Goal: Contribute content: Add original content to the website for others to see

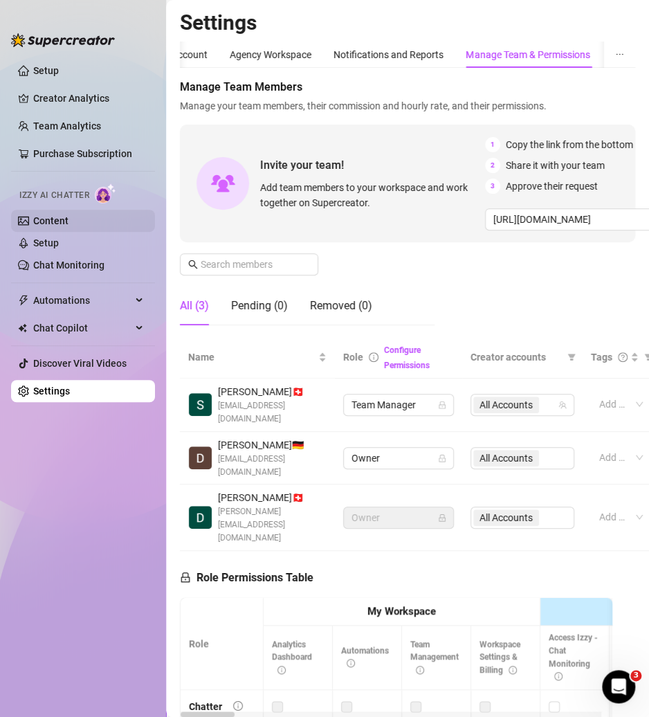
click at [45, 223] on link "Content" at bounding box center [50, 220] width 35 height 11
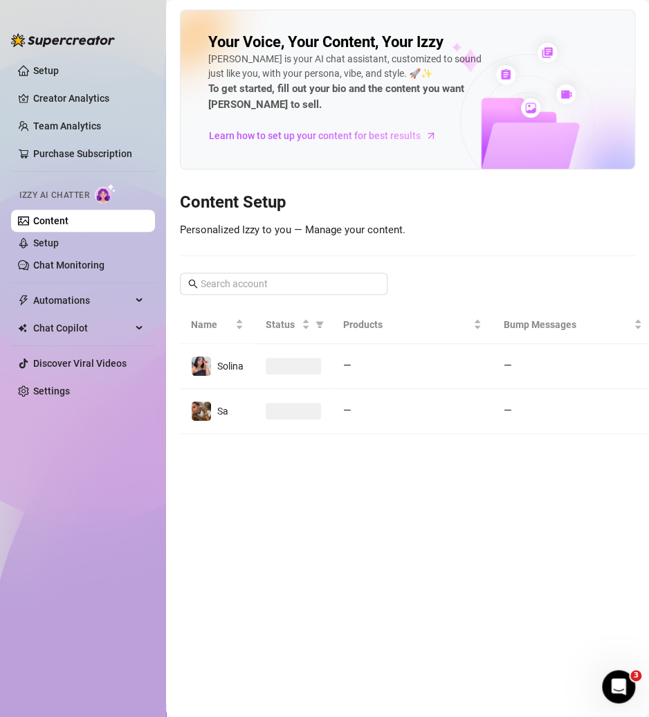
click at [339, 340] on td "—" at bounding box center [412, 366] width 161 height 45
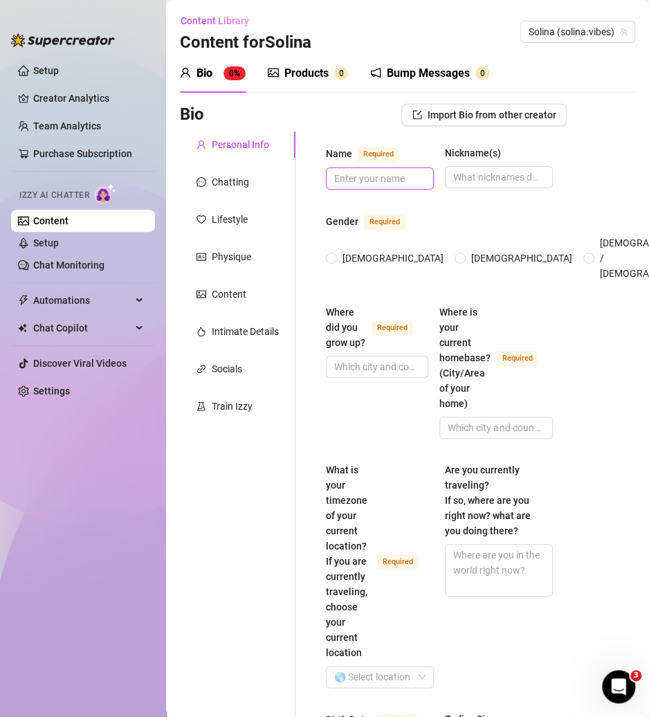
click at [365, 180] on input "Name Required" at bounding box center [378, 178] width 89 height 15
click at [334, 255] on input "[DEMOGRAPHIC_DATA]" at bounding box center [333, 259] width 6 height 9
radio input "true"
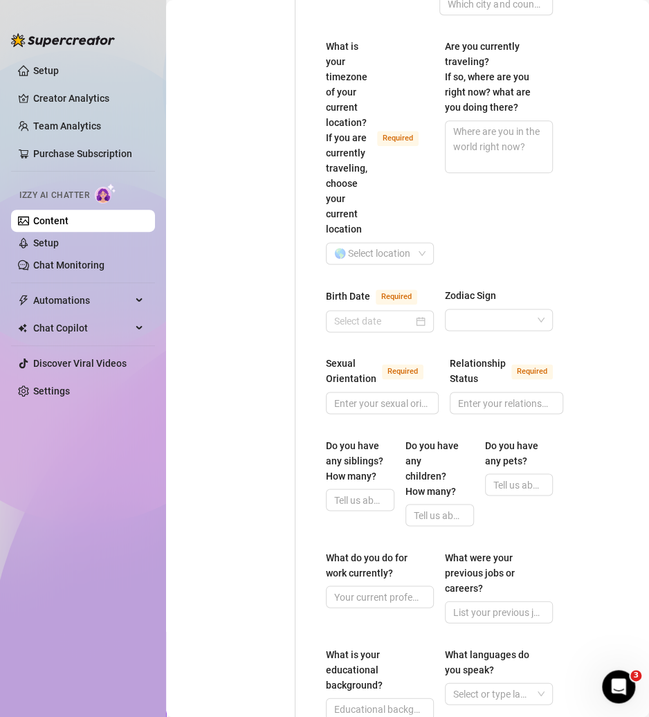
scroll to position [415, 0]
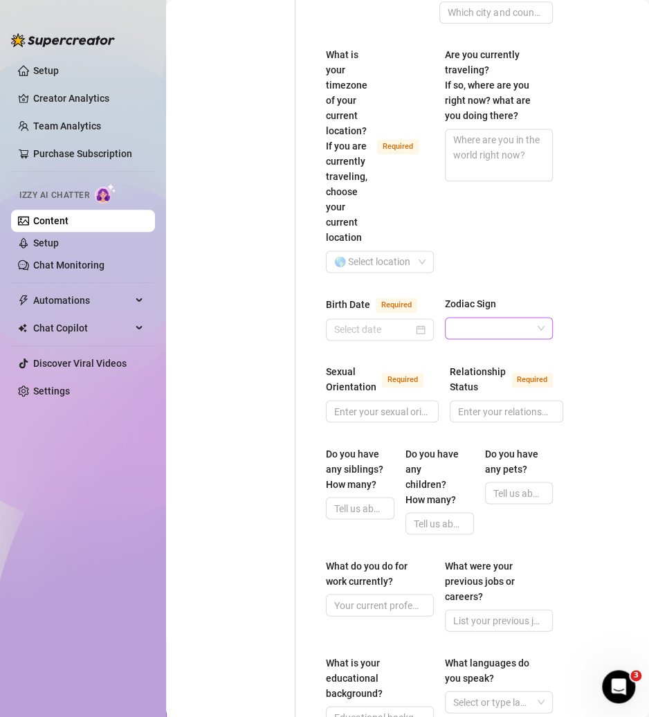
click at [516, 318] on input "Zodiac Sign" at bounding box center [493, 328] width 79 height 21
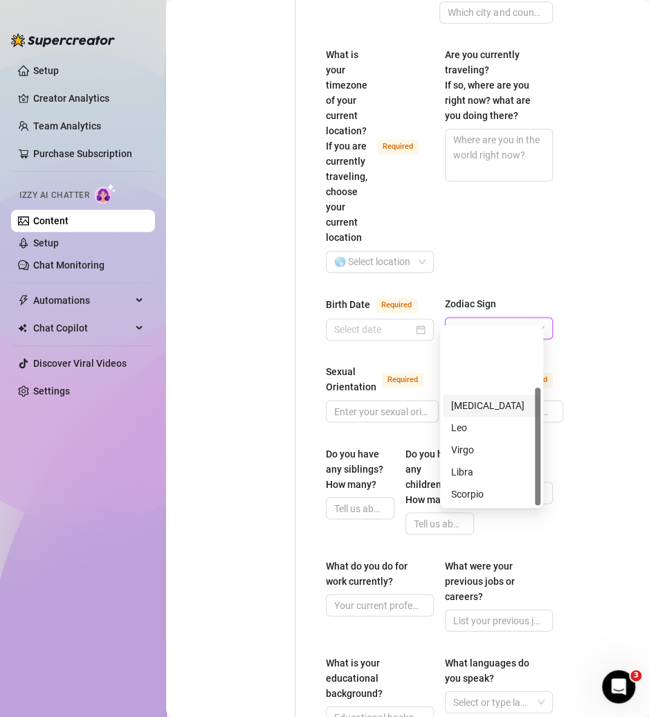
scroll to position [89, 0]
click at [495, 318] on input "Zodiac Sign" at bounding box center [493, 328] width 79 height 21
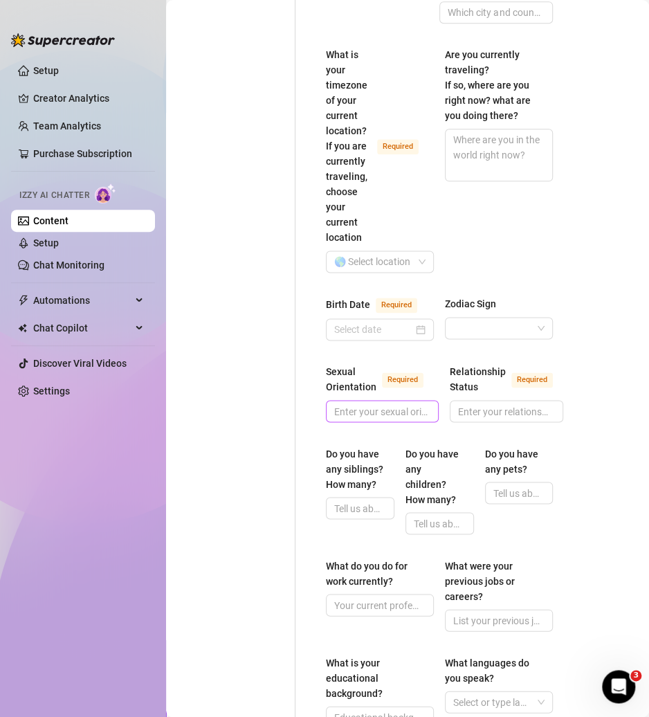
click at [375, 340] on span at bounding box center [382, 411] width 113 height 22
click at [506, 340] on input "Relationship Status Required" at bounding box center [505, 411] width 94 height 15
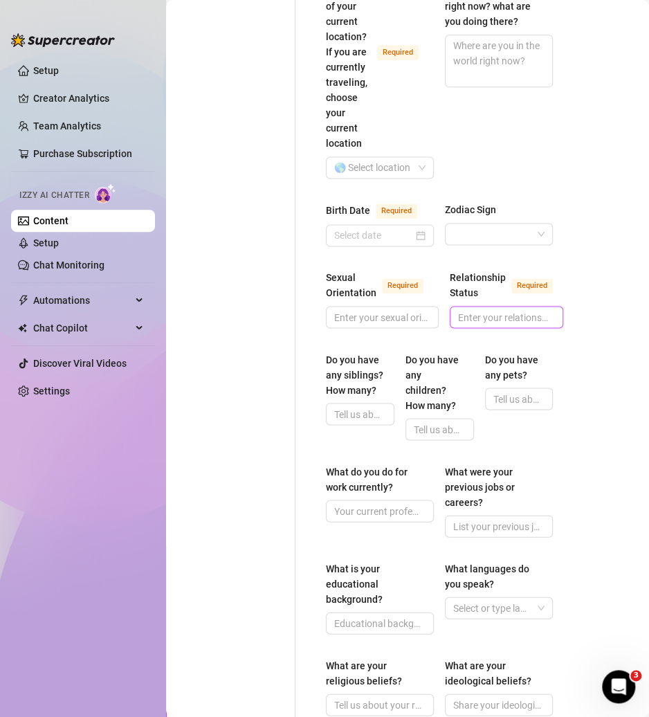
scroll to position [554, 0]
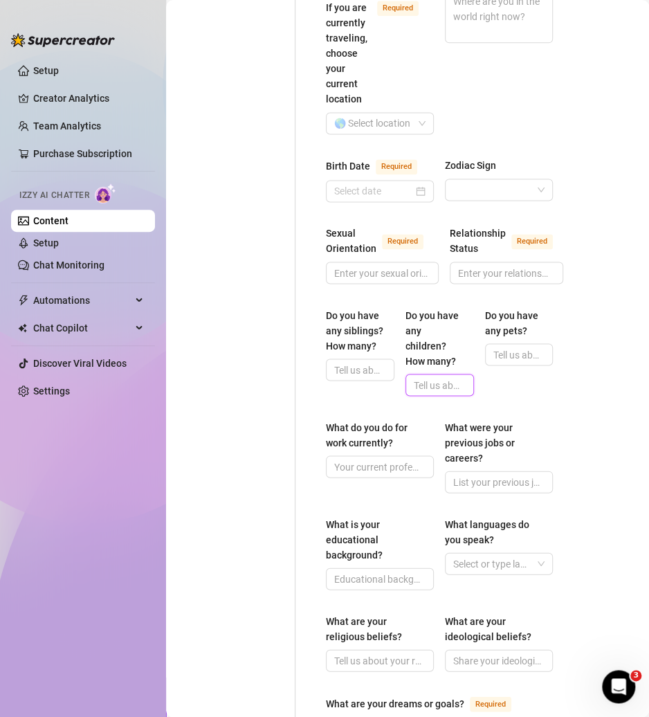
click at [443, 340] on input "Do you have any children? How many?" at bounding box center [438, 384] width 49 height 15
click at [364, 340] on input "Do you have any siblings? How many?" at bounding box center [358, 369] width 49 height 15
click at [517, 340] on input "Do you have any pets?" at bounding box center [518, 354] width 49 height 15
click at [431, 340] on input "Do you have any children? How many?" at bounding box center [438, 384] width 49 height 15
drag, startPoint x: 381, startPoint y: 359, endPoint x: 305, endPoint y: 310, distance: 90.3
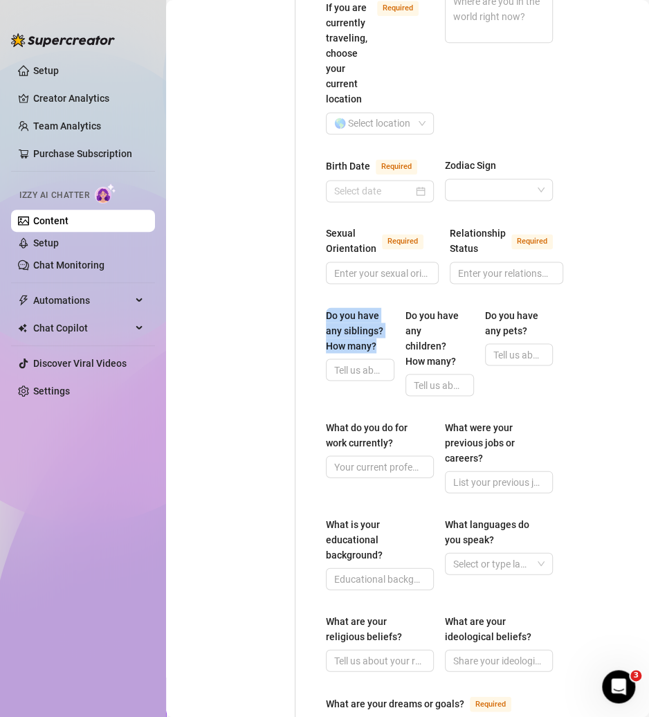
click at [305, 310] on div "Name Required Nickname(s) Gender Required [DEMOGRAPHIC_DATA] [DEMOGRAPHIC_DATA]…" at bounding box center [431, 332] width 271 height 1509
drag, startPoint x: 523, startPoint y: 328, endPoint x: 471, endPoint y: 325, distance: 52.7
click at [471, 325] on div "Do you have any siblings? How many? Do you have any children? How many? Do you …" at bounding box center [439, 357] width 227 height 101
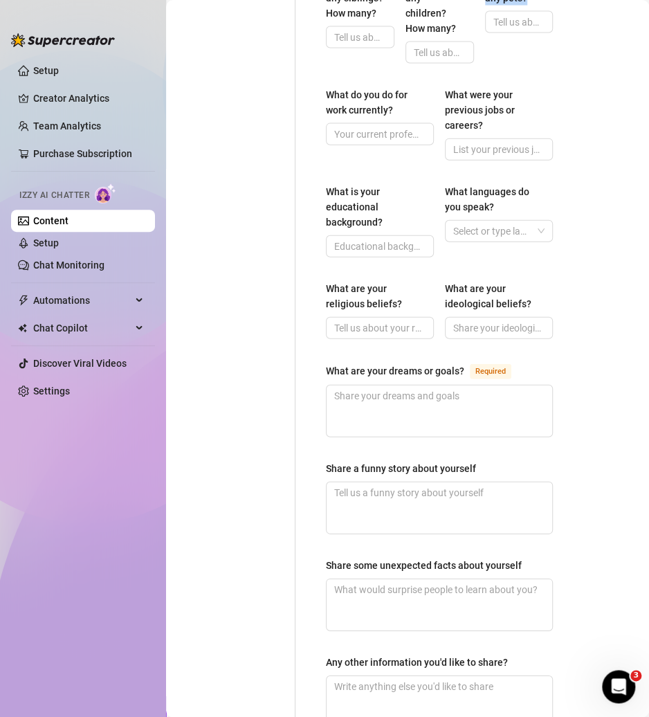
scroll to position [969, 0]
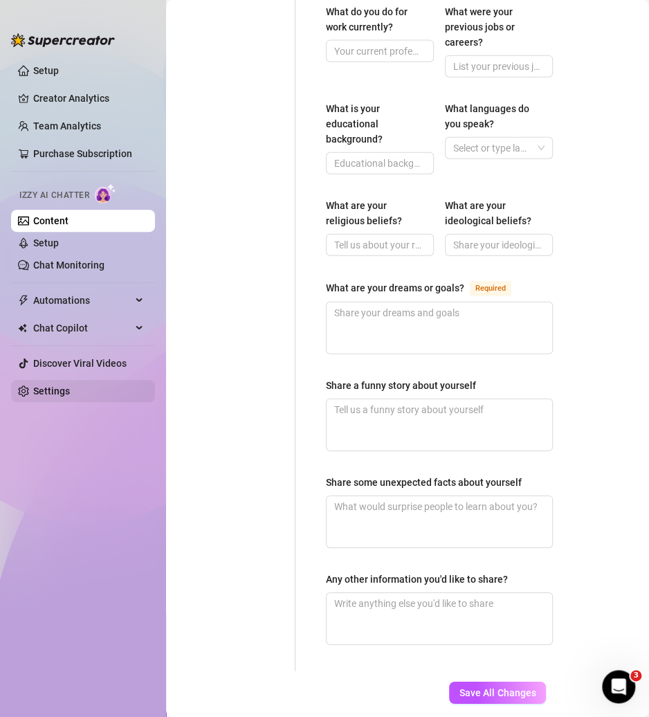
click at [57, 340] on link "Settings" at bounding box center [51, 391] width 37 height 11
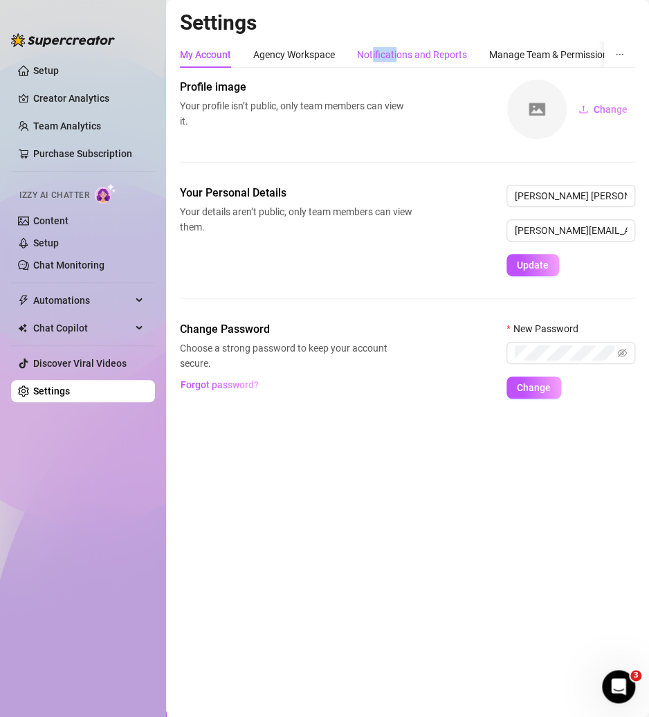
drag, startPoint x: 384, startPoint y: 56, endPoint x: 391, endPoint y: 72, distance: 17.1
click at [376, 67] on div "Notifications and Reports" at bounding box center [412, 55] width 110 height 26
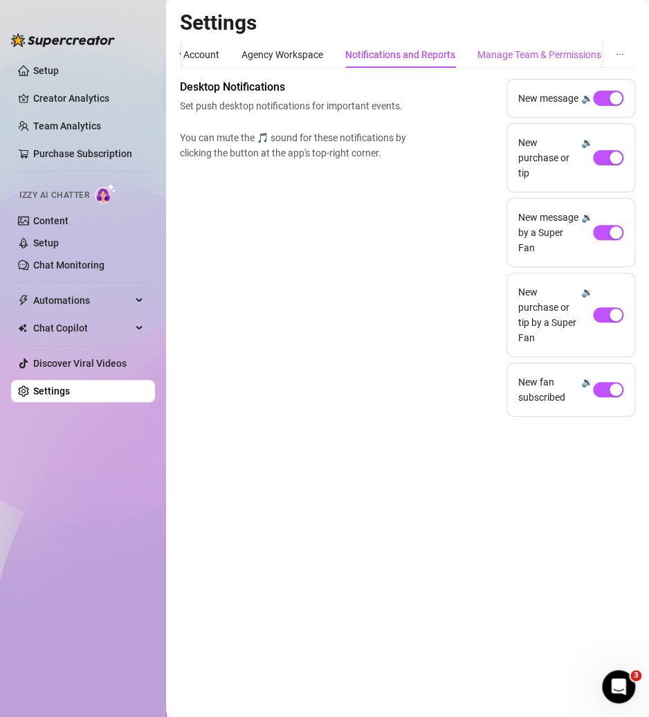
click at [561, 47] on div "Manage Team & Permissions" at bounding box center [540, 54] width 124 height 15
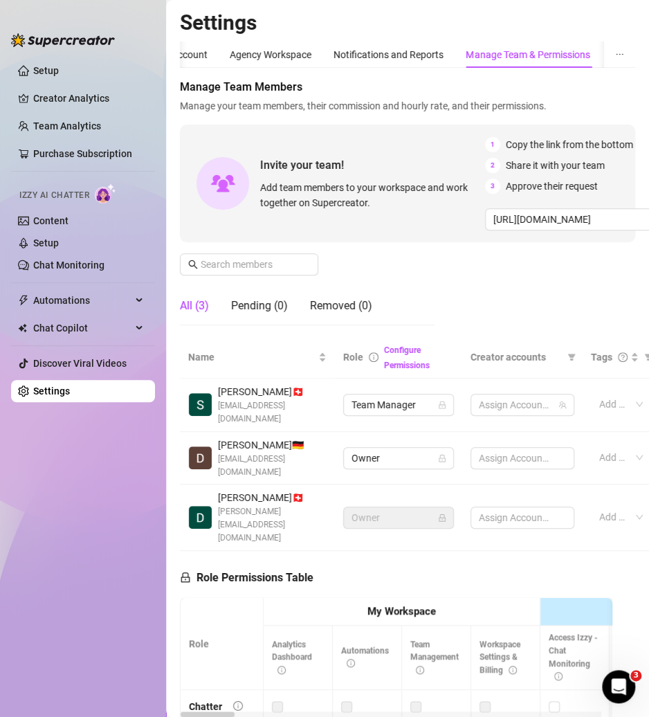
click at [561, 47] on div "Manage Team & Permissions" at bounding box center [528, 54] width 124 height 15
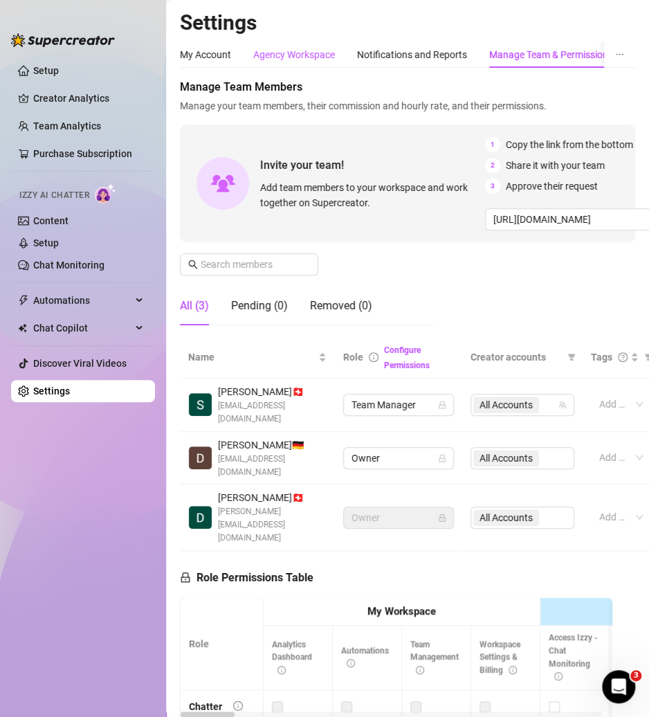
click at [301, 58] on div "Agency Workspace" at bounding box center [294, 54] width 82 height 15
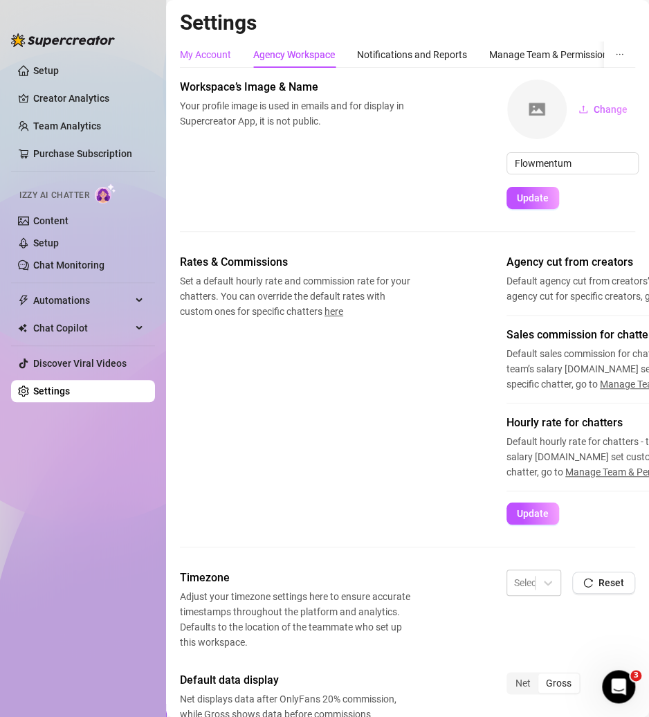
click at [204, 60] on div "My Account" at bounding box center [205, 54] width 51 height 15
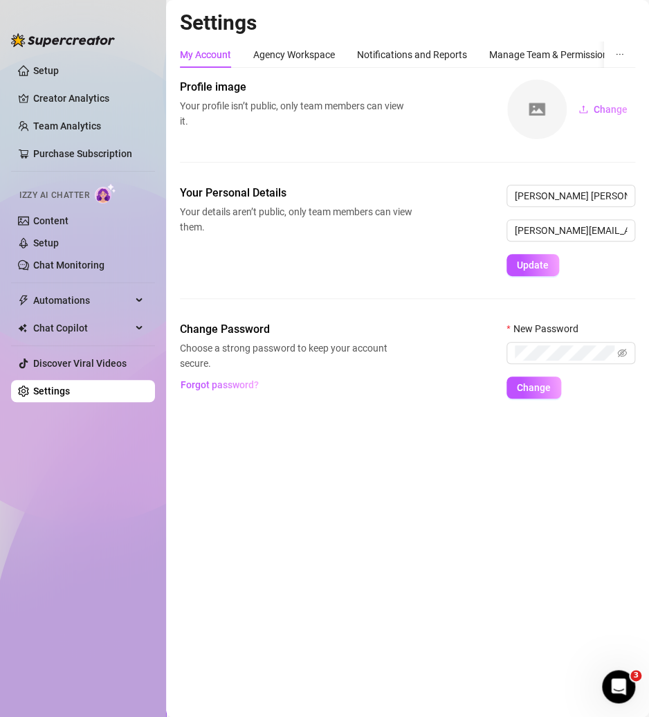
click at [476, 53] on div "My Account Agency Workspace Notifications and Reports Manage Team & Permissions…" at bounding box center [438, 55] width 516 height 26
click at [454, 57] on div "Notifications and Reports" at bounding box center [412, 54] width 110 height 15
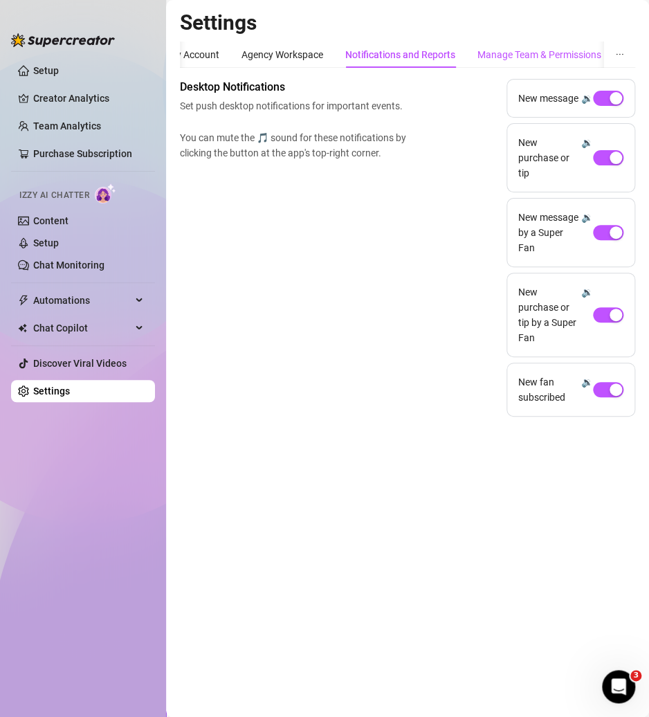
click at [521, 62] on div "Manage Team & Permissions" at bounding box center [540, 54] width 124 height 15
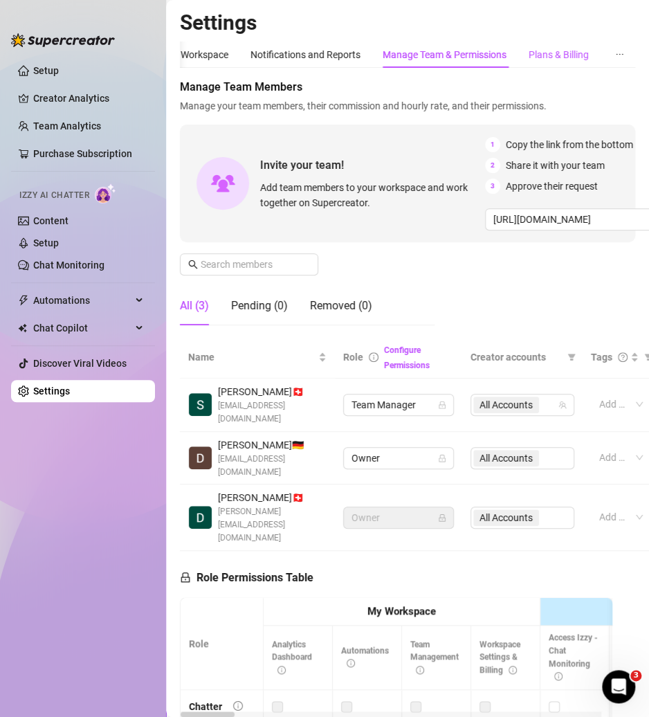
click at [576, 61] on div "Plans & Billing" at bounding box center [559, 54] width 60 height 15
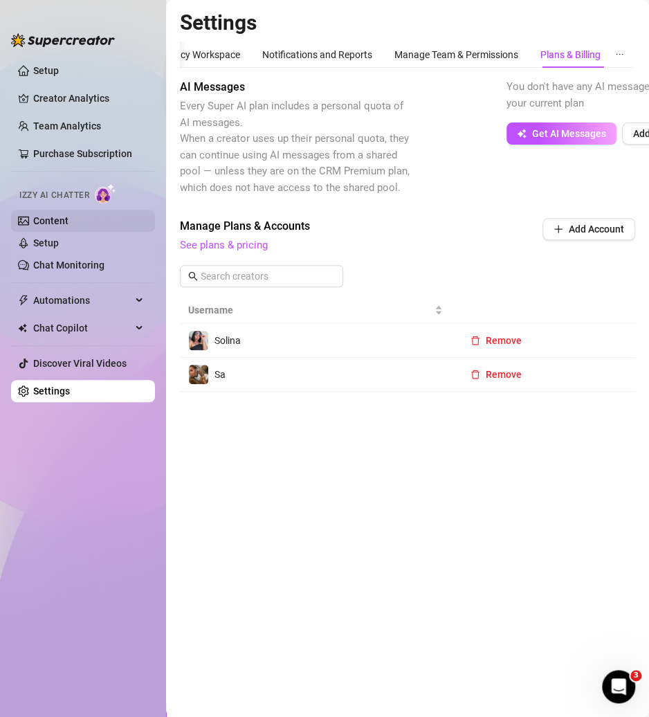
click at [60, 215] on link "Content" at bounding box center [50, 220] width 35 height 11
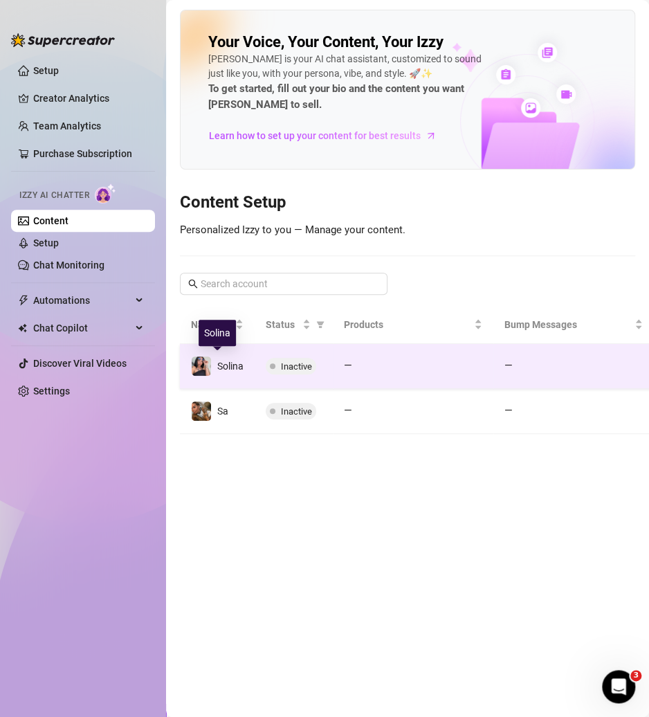
click at [231, 340] on span "Solina" at bounding box center [230, 366] width 26 height 11
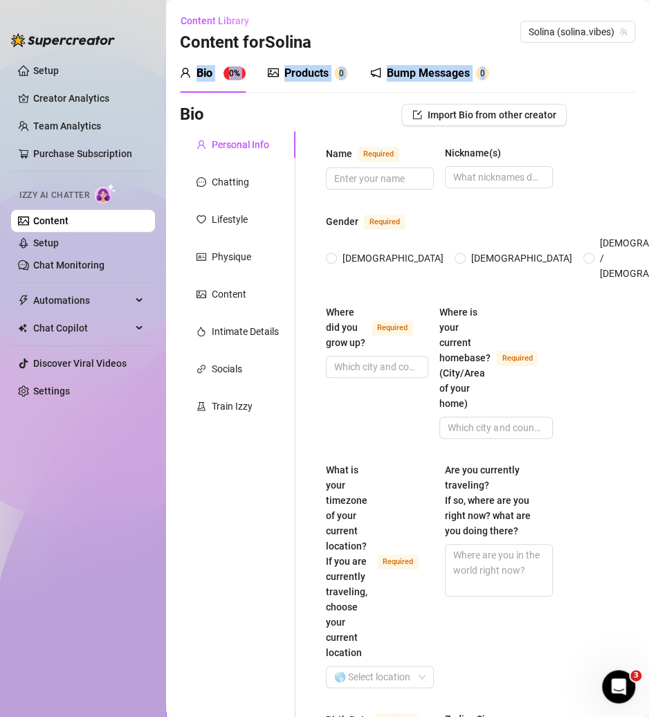
drag, startPoint x: 595, startPoint y: 49, endPoint x: 607, endPoint y: 60, distance: 16.2
click at [600, 54] on div "Bio 0% Products 0 Bump Messages 0" at bounding box center [408, 73] width 456 height 39
click at [194, 170] on div "Chatting" at bounding box center [238, 182] width 116 height 26
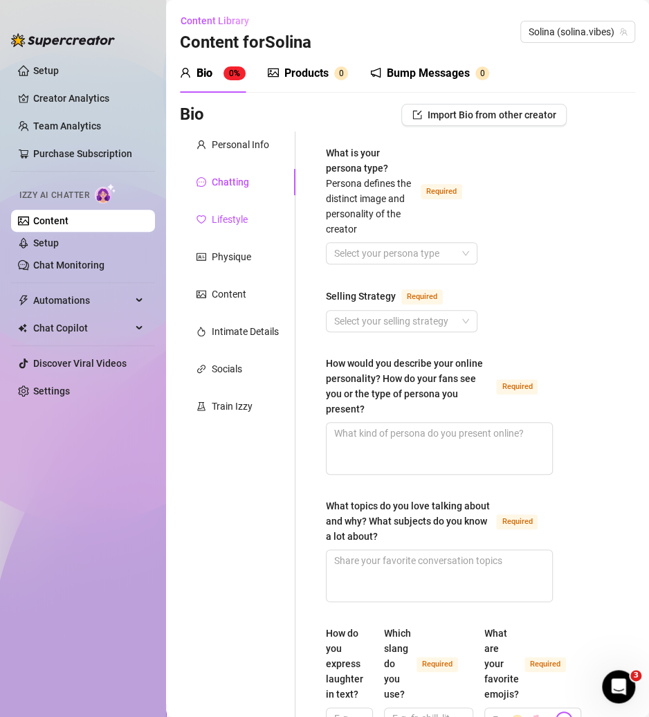
click at [232, 225] on div "Lifestyle" at bounding box center [230, 219] width 36 height 15
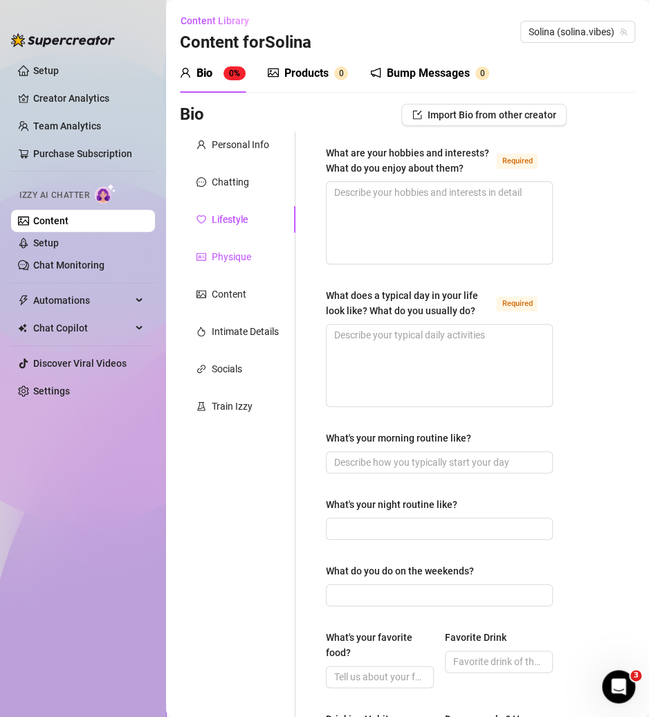
click at [232, 253] on div "Physique" at bounding box center [231, 256] width 39 height 15
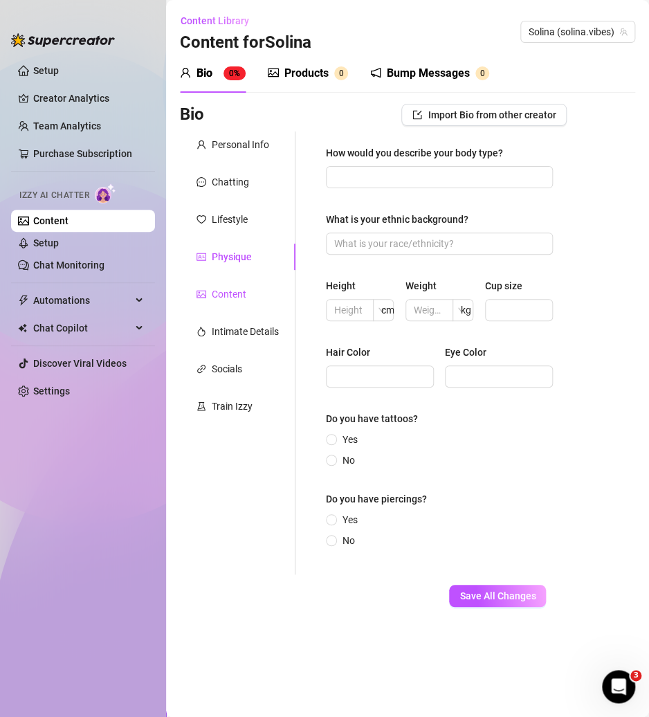
click at [218, 296] on div "Content" at bounding box center [229, 294] width 35 height 15
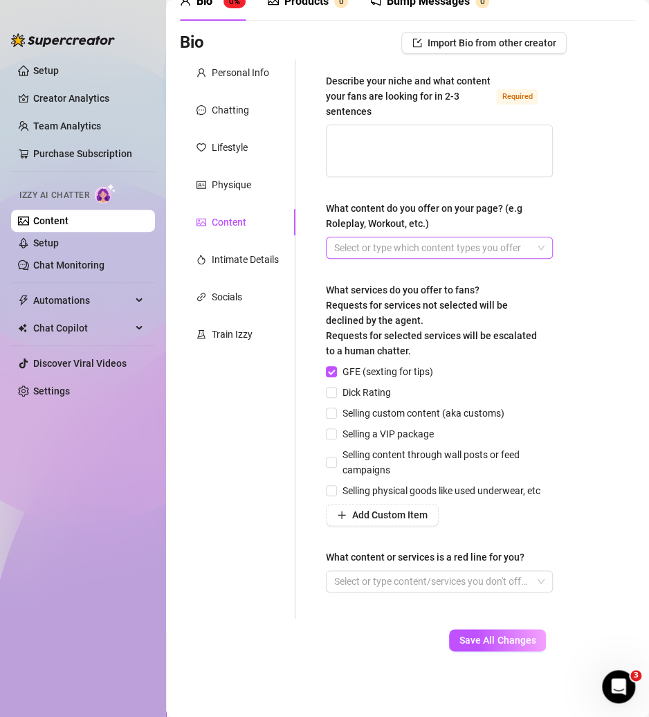
scroll to position [87, 0]
click at [333, 340] on input "Dick Rating" at bounding box center [331, 392] width 10 height 10
checkbox input "false"
click at [235, 252] on div "Intimate Details" at bounding box center [245, 259] width 67 height 15
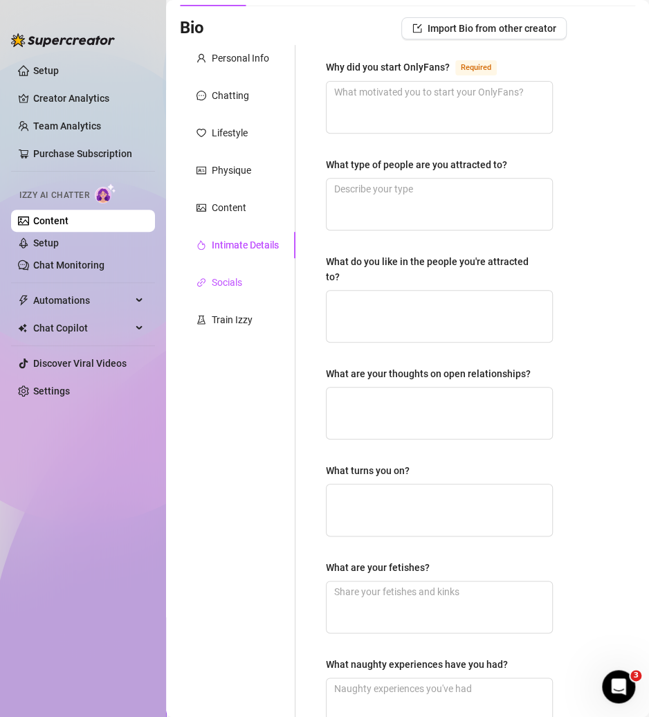
click at [238, 285] on div "Socials" at bounding box center [227, 282] width 30 height 15
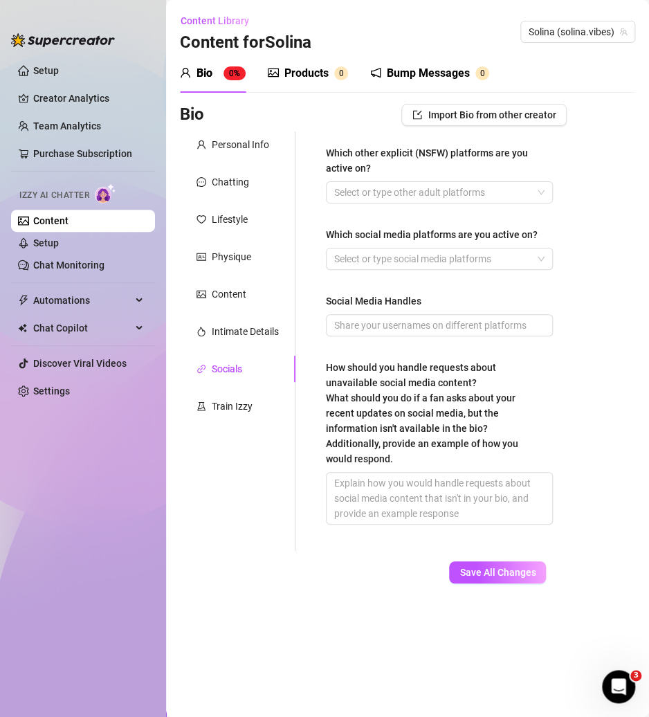
scroll to position [0, 0]
click at [323, 76] on div "Products" at bounding box center [307, 73] width 44 height 17
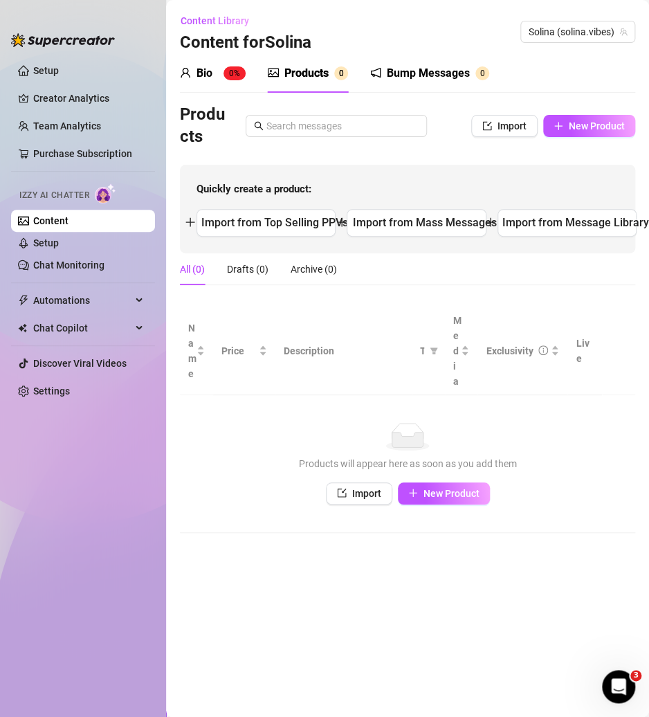
click at [393, 75] on div "Bump Messages" at bounding box center [428, 73] width 83 height 17
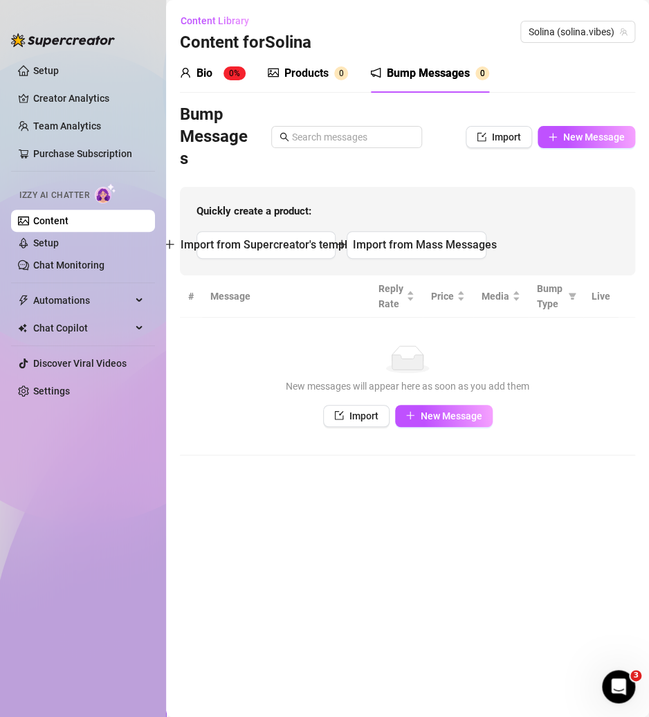
click at [234, 84] on div "Bio 0%" at bounding box center [213, 73] width 66 height 39
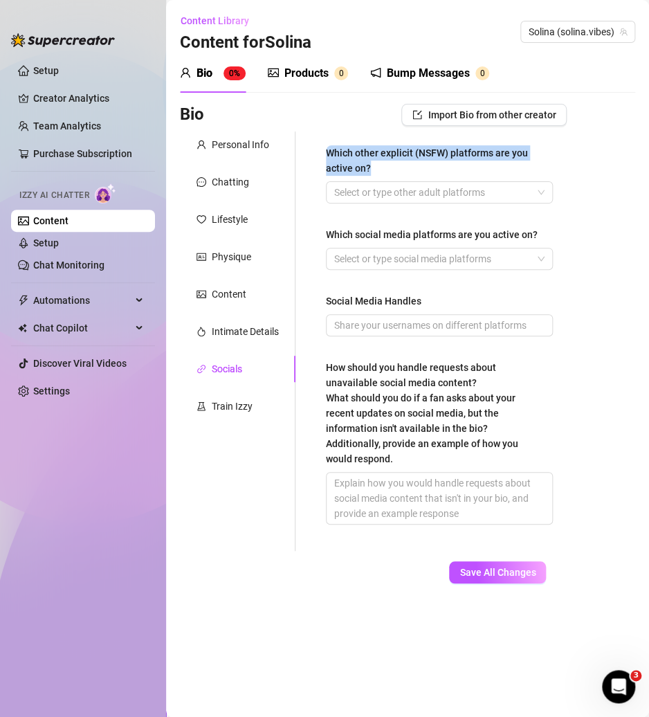
drag, startPoint x: 321, startPoint y: 145, endPoint x: 392, endPoint y: 165, distance: 73.4
click at [392, 165] on div "Which other explicit (NSFW) platforms are you active on? Select or type other a…" at bounding box center [439, 342] width 255 height 420
click at [383, 166] on div "Which other explicit (NSFW) platforms are you active on?" at bounding box center [434, 160] width 217 height 30
click at [337, 184] on input "Which other explicit (NSFW) platforms are you active on?" at bounding box center [335, 192] width 3 height 17
drag, startPoint x: 378, startPoint y: 166, endPoint x: 311, endPoint y: 152, distance: 68.7
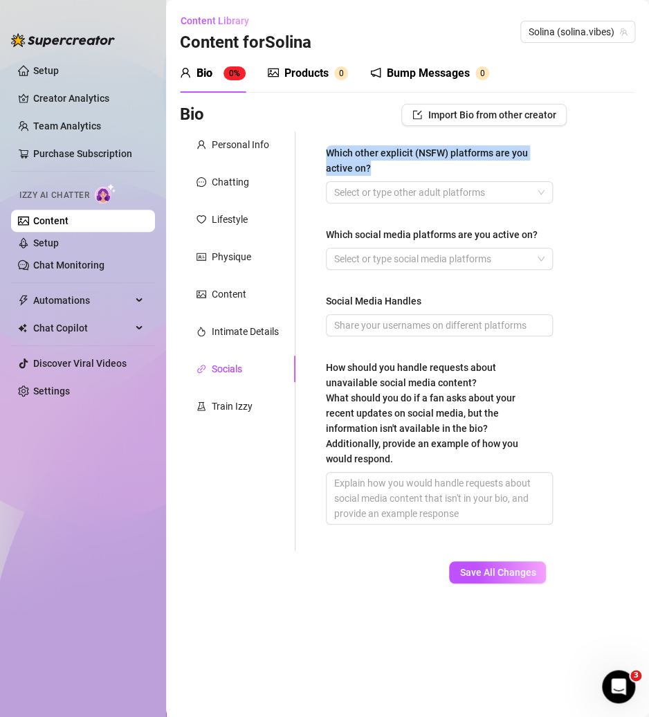
click at [311, 152] on div "Which other explicit (NSFW) platforms are you active on? Select or type other a…" at bounding box center [431, 342] width 271 height 420
click at [240, 216] on div "Lifestyle" at bounding box center [230, 219] width 36 height 15
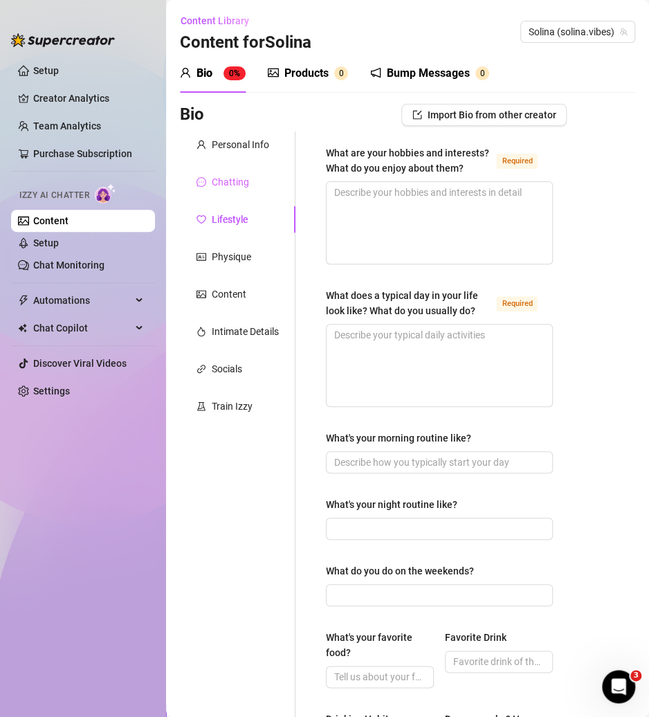
click at [243, 173] on div "Chatting" at bounding box center [238, 182] width 116 height 26
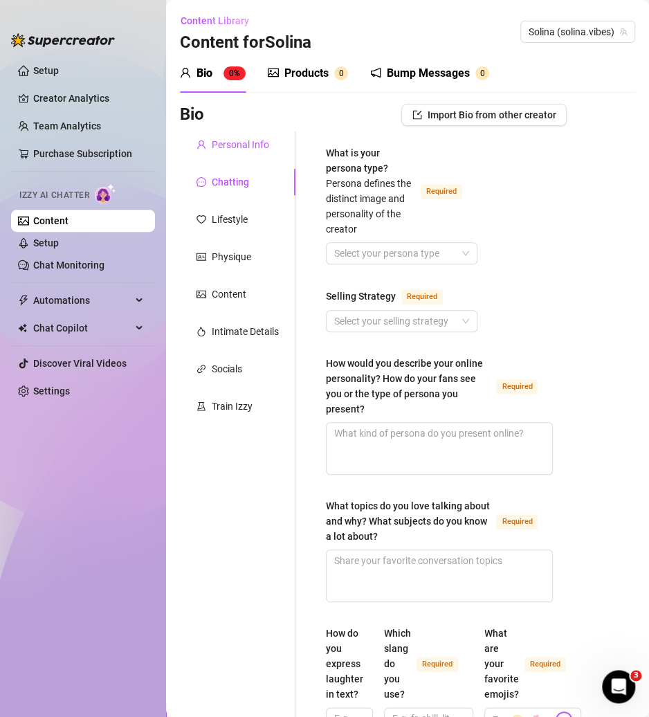
click at [242, 144] on div "Personal Info" at bounding box center [240, 144] width 57 height 15
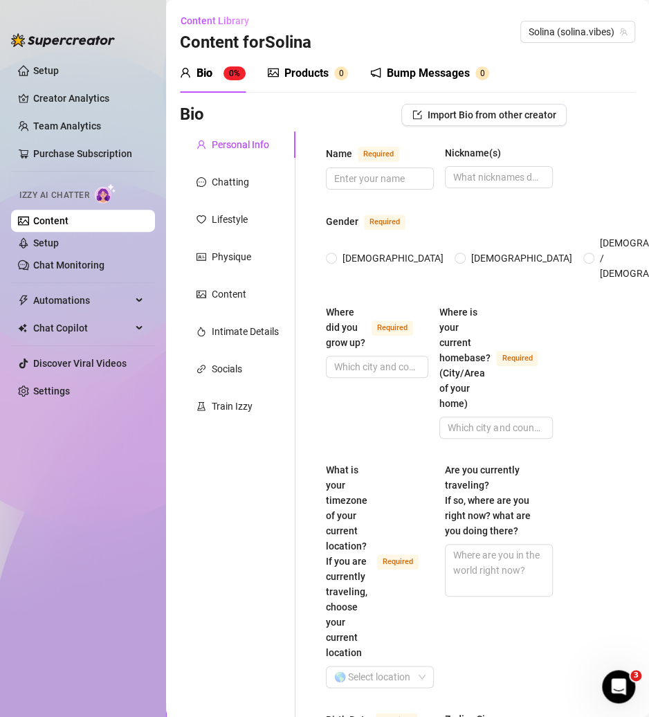
click at [318, 75] on div "Products" at bounding box center [307, 73] width 44 height 17
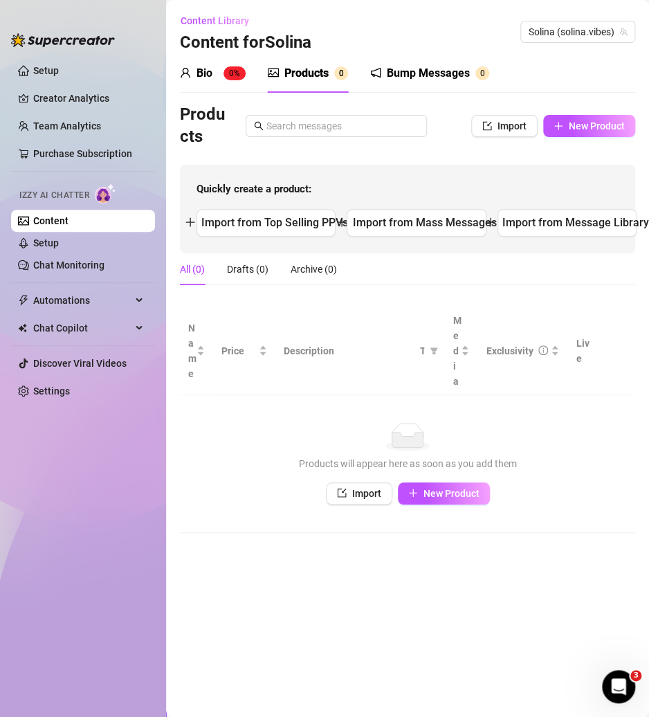
click at [424, 78] on div "Bump Messages" at bounding box center [428, 73] width 83 height 17
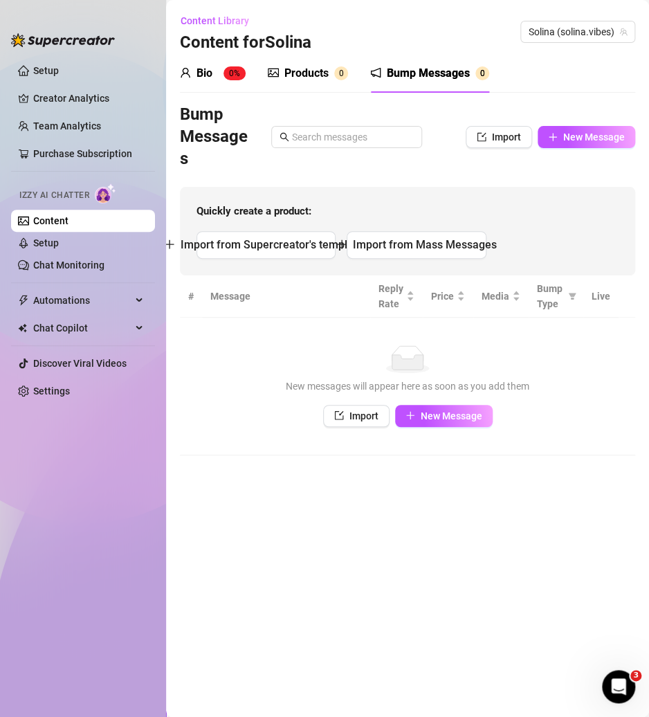
click at [235, 86] on div "Bio 0%" at bounding box center [213, 73] width 66 height 39
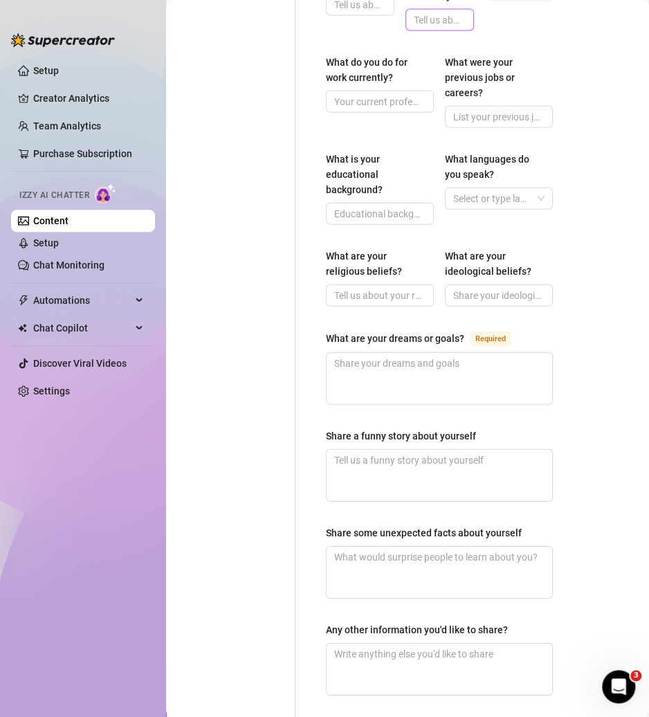
scroll to position [969, 0]
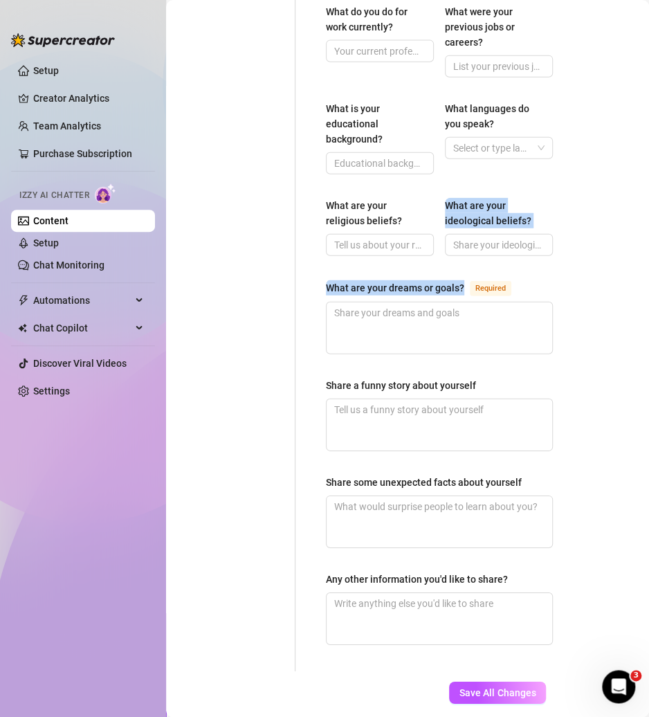
drag, startPoint x: 462, startPoint y: 283, endPoint x: 304, endPoint y: 264, distance: 159.0
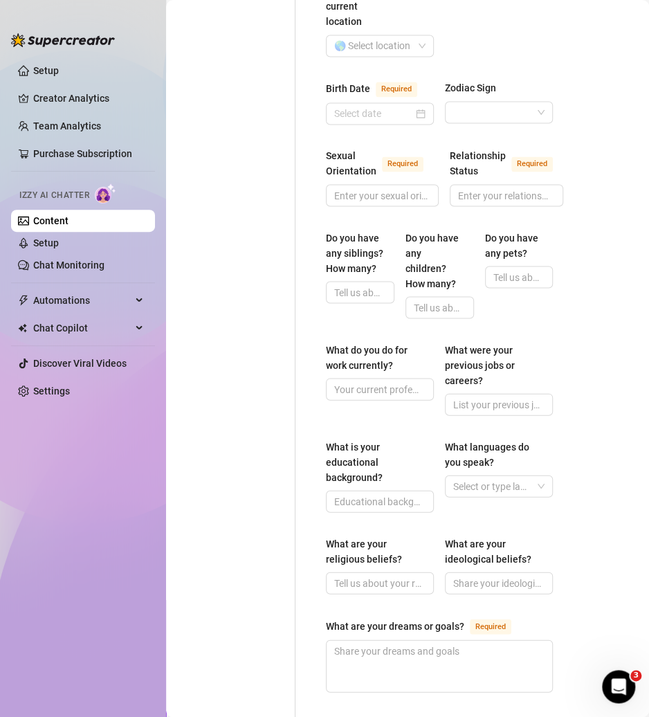
scroll to position [623, 0]
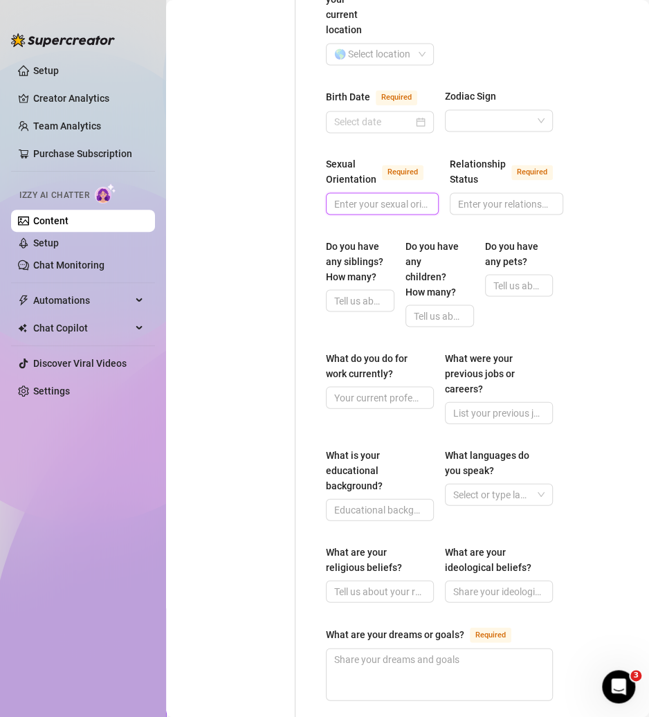
click at [376, 199] on input "Sexual Orientation Required" at bounding box center [380, 203] width 93 height 15
click at [498, 110] on input "Zodiac Sign" at bounding box center [493, 120] width 79 height 21
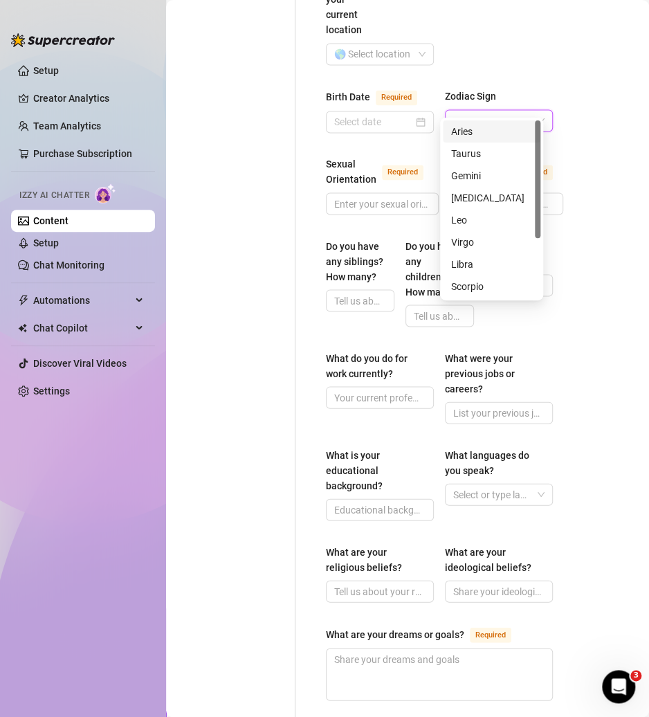
click at [498, 110] on input "Zodiac Sign" at bounding box center [493, 120] width 79 height 21
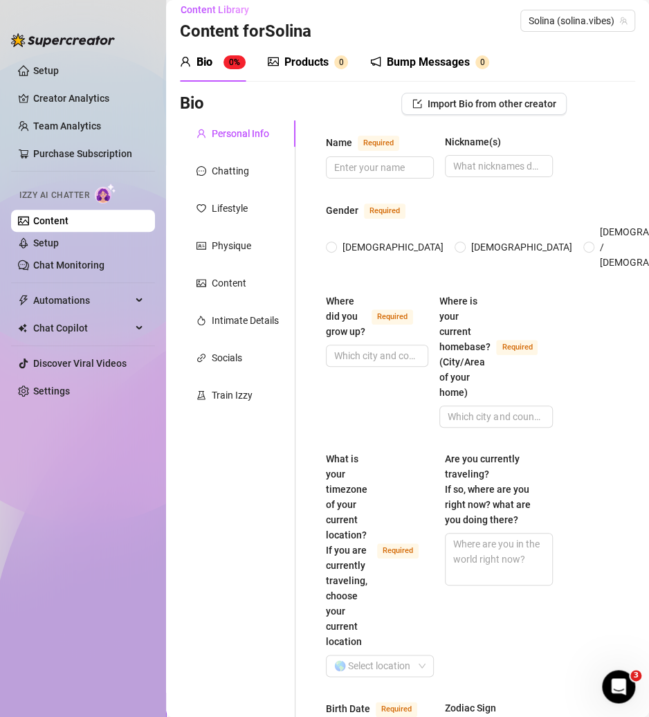
scroll to position [0, 0]
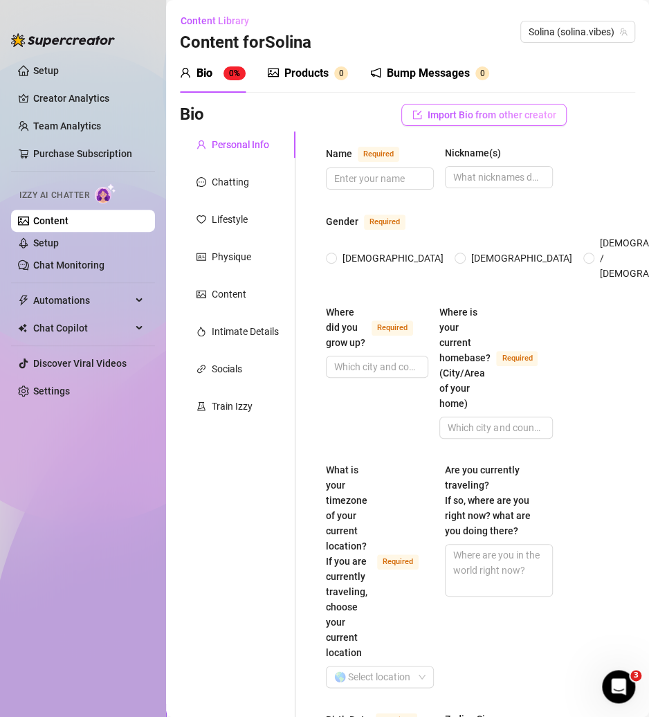
click at [487, 119] on span "Import Bio from other creator" at bounding box center [492, 114] width 128 height 11
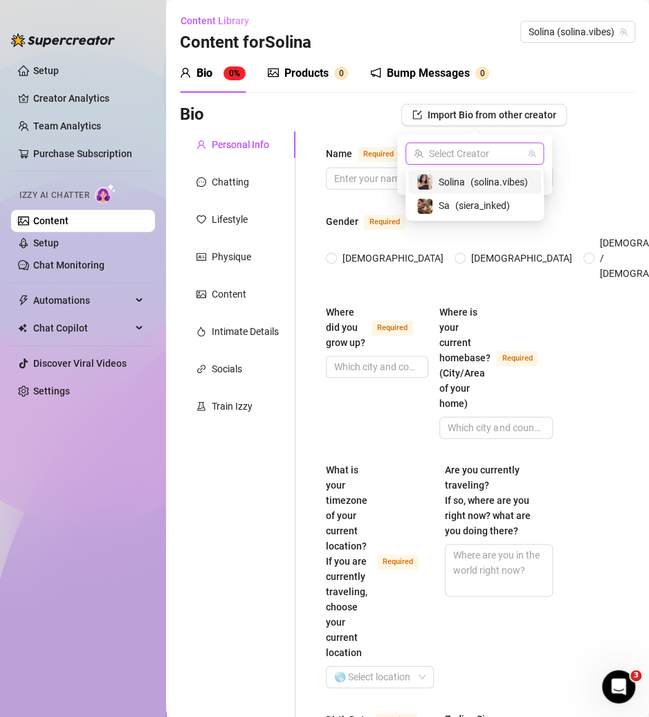
click at [496, 159] on input "search" at bounding box center [468, 153] width 109 height 21
click at [509, 191] on div "Solina ( solina.vibes )" at bounding box center [475, 182] width 133 height 24
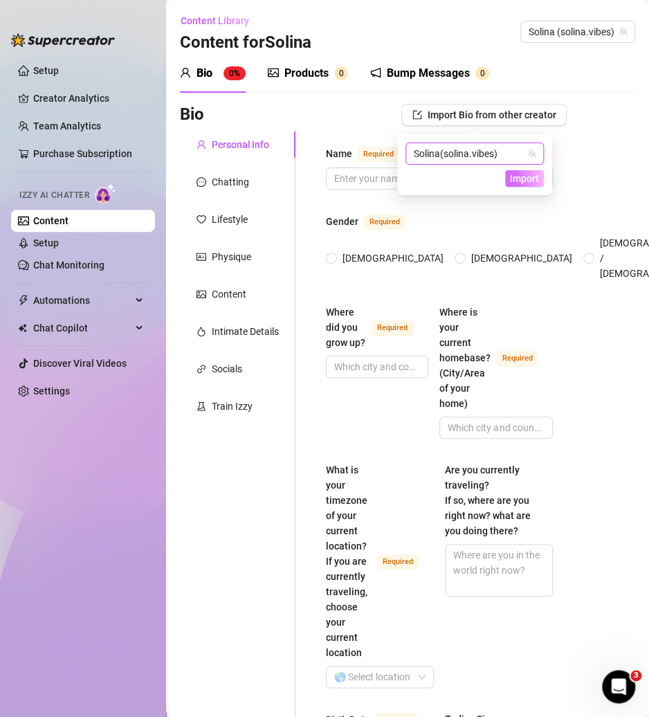
click at [527, 177] on span "Import" at bounding box center [524, 178] width 29 height 11
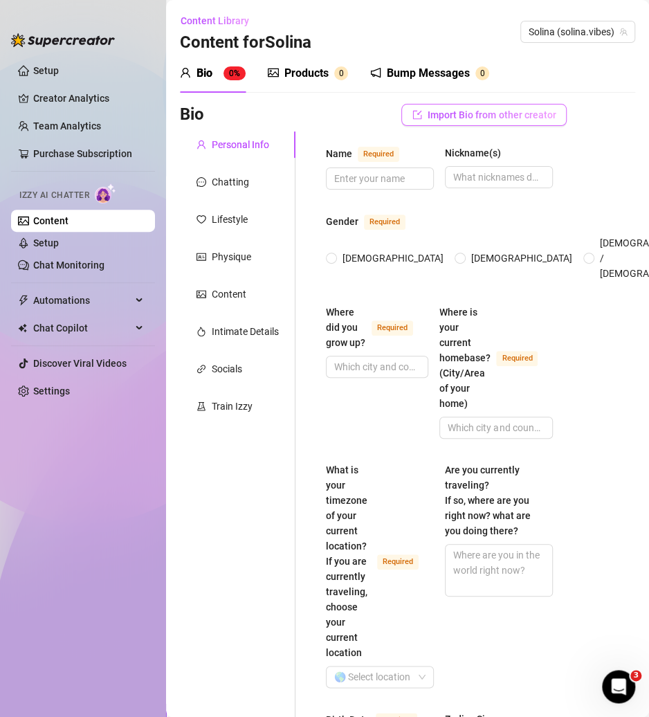
click at [510, 112] on span "Import Bio from other creator" at bounding box center [492, 114] width 128 height 11
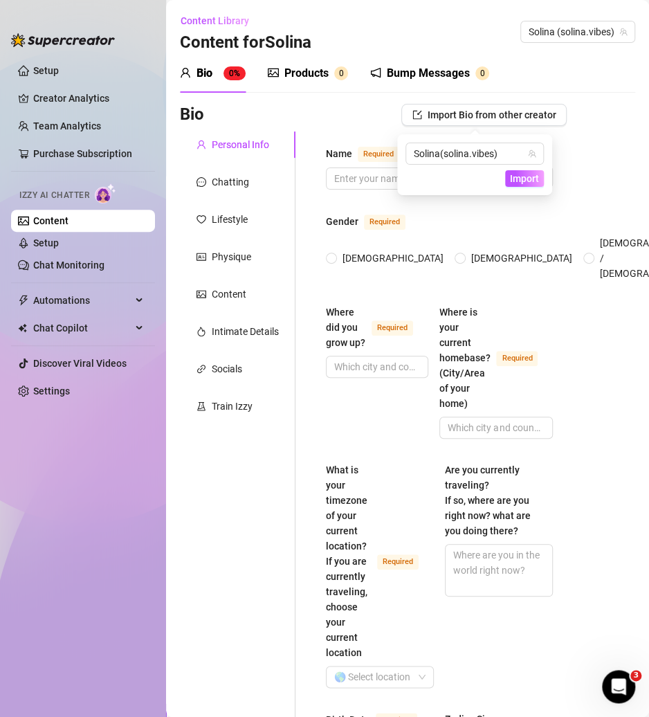
click at [235, 300] on div "Content" at bounding box center [229, 294] width 35 height 15
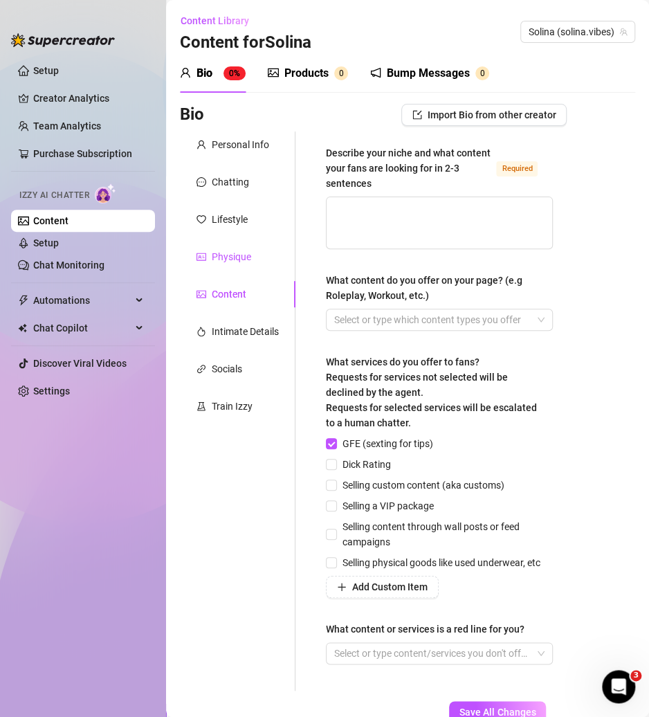
click at [235, 251] on div "Physique" at bounding box center [231, 256] width 39 height 15
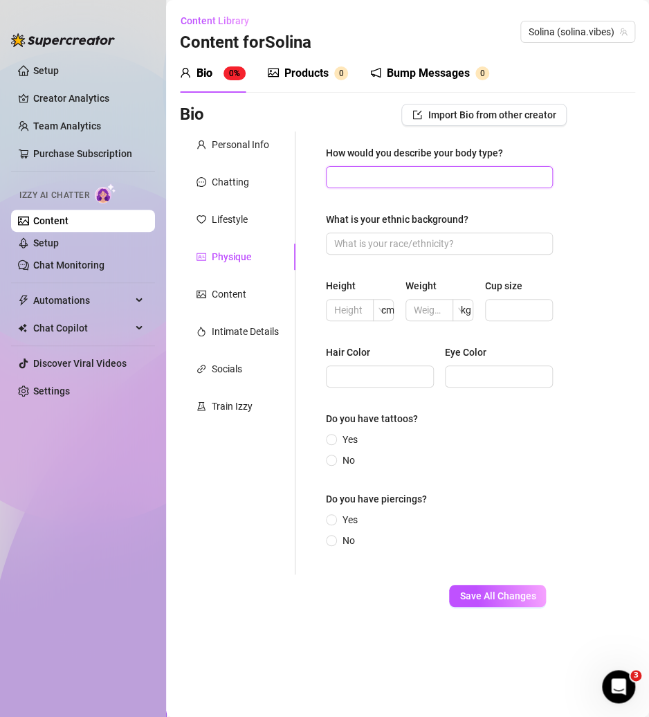
click at [370, 177] on input "How would you describe your body type?" at bounding box center [438, 177] width 208 height 15
click at [363, 173] on input "How would you describe your body type?" at bounding box center [438, 177] width 208 height 15
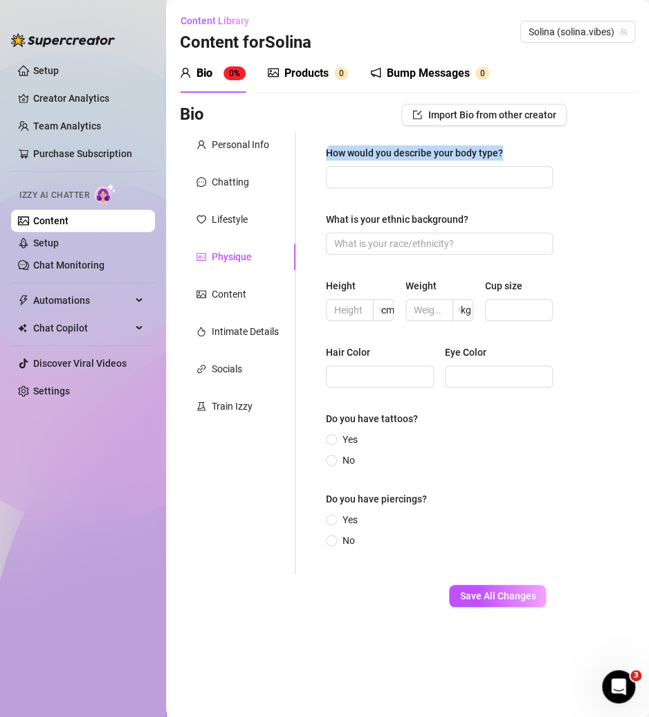
drag, startPoint x: 517, startPoint y: 150, endPoint x: 312, endPoint y: 150, distance: 205.6
click at [312, 150] on div "How would you describe your body type? What is your ethnic background? Height c…" at bounding box center [431, 353] width 271 height 443
